Goal: Ask a question

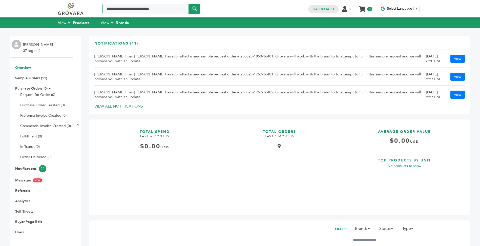
drag, startPoint x: 0, startPoint y: 0, endPoint x: 141, endPoint y: 8, distance: 141.7
click at [141, 8] on input "Search a product or brand..." at bounding box center [151, 9] width 97 height 10
type input "*"
type input "***"
click at [189, 4] on input "******" at bounding box center [194, 9] width 11 height 10
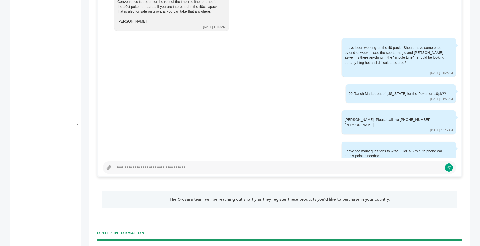
scroll to position [270, 0]
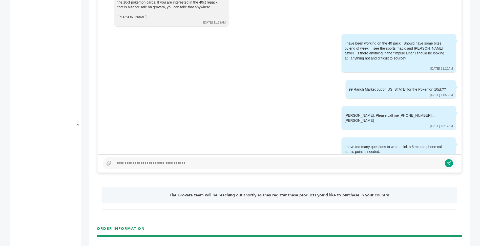
click at [200, 163] on div at bounding box center [278, 163] width 329 height 6
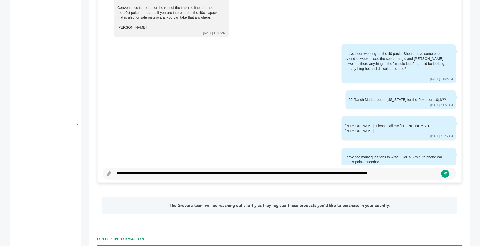
scroll to position [256, 0]
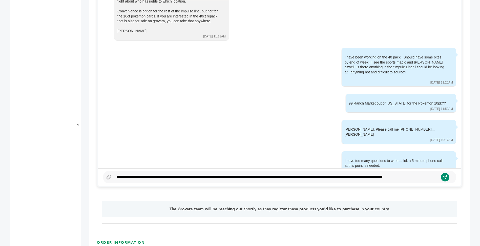
click at [443, 178] on icon "submit" at bounding box center [445, 177] width 4 height 4
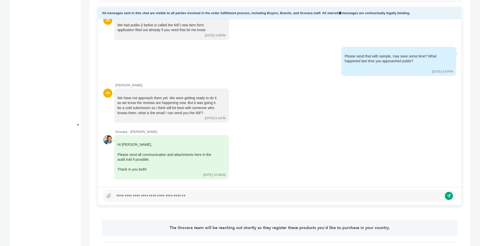
scroll to position [238, 0]
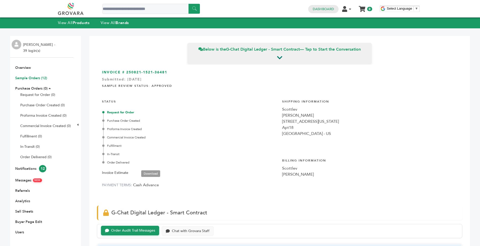
click at [32, 78] on link "Sample Orders (12)" at bounding box center [31, 78] width 32 height 5
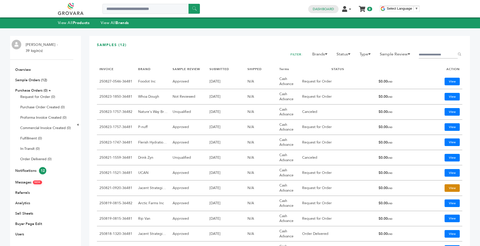
click at [451, 185] on link "View" at bounding box center [452, 188] width 15 height 8
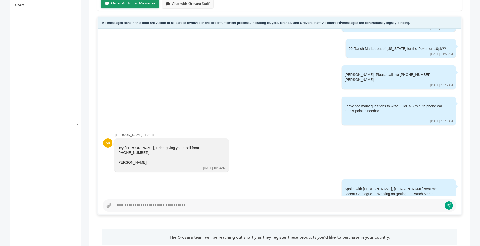
scroll to position [228, 0]
